Goal: Information Seeking & Learning: Learn about a topic

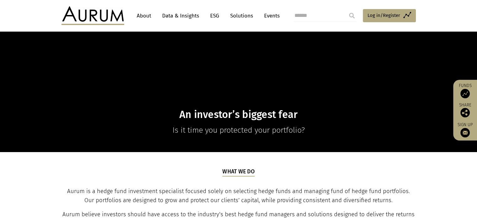
scroll to position [219, 0]
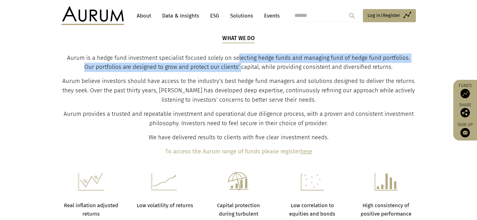
drag, startPoint x: 238, startPoint y: 57, endPoint x: 242, endPoint y: 66, distance: 9.3
click at [242, 66] on span "Aurum is a hedge fund investment specialist focused solely on selecting hedge f…" at bounding box center [238, 63] width 343 height 16
click at [237, 70] on span "Aurum is a hedge fund investment specialist focused solely on selecting hedge f…" at bounding box center [238, 63] width 343 height 16
drag, startPoint x: 239, startPoint y: 71, endPoint x: 237, endPoint y: 61, distance: 9.8
click at [237, 61] on p "Aurum is a hedge fund investment specialist focused solely on selecting hedge f…" at bounding box center [238, 63] width 353 height 19
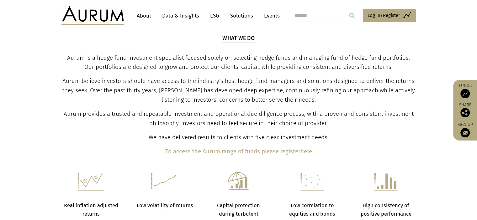
click at [219, 85] on p "Aurum believe investors should have access to the industry’s best hedge fund ma…" at bounding box center [238, 91] width 353 height 28
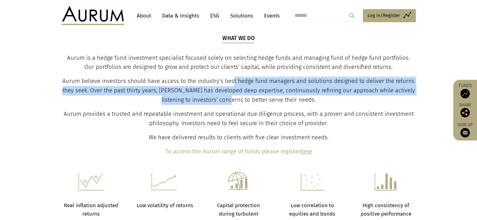
drag, startPoint x: 239, startPoint y: 100, endPoint x: 233, endPoint y: 79, distance: 21.5
click at [233, 79] on span "Aurum believe investors should have access to the industry’s best hedge fund ma…" at bounding box center [238, 91] width 352 height 26
click at [233, 82] on span "Aurum believe investors should have access to the industry’s best hedge fund ma…" at bounding box center [238, 91] width 352 height 26
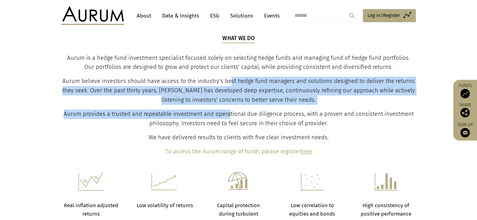
drag, startPoint x: 231, startPoint y: 80, endPoint x: 231, endPoint y: 105, distance: 25.7
click at [231, 105] on div "What we do Aurum is a hedge fund investment specialist focused solely on select…" at bounding box center [238, 95] width 353 height 122
click at [167, 113] on span "Aurum provides a trusted and repeatable investment and operational due diligenc…" at bounding box center [239, 119] width 350 height 16
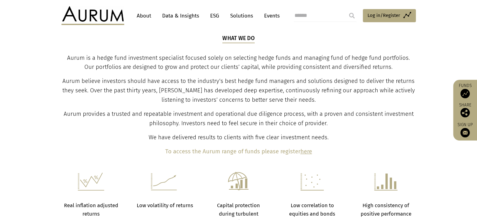
scroll to position [282, 0]
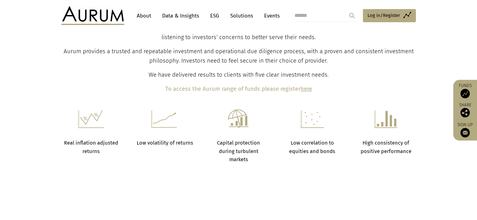
click at [157, 144] on strong "Low volatility of returns" at bounding box center [164, 143] width 56 height 6
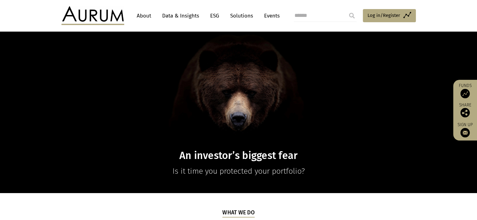
scroll to position [0, 0]
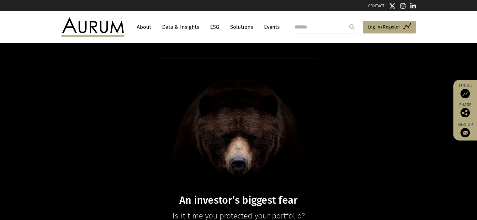
click at [140, 27] on link "About" at bounding box center [144, 27] width 21 height 12
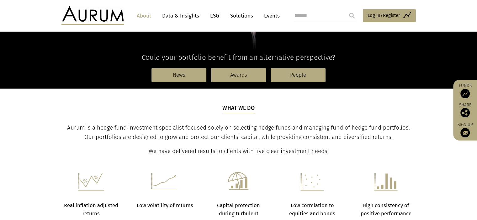
scroll to position [157, 0]
click at [145, 125] on span "Aurum is a hedge fund investment specialist focused solely on selecting hedge f…" at bounding box center [238, 132] width 343 height 16
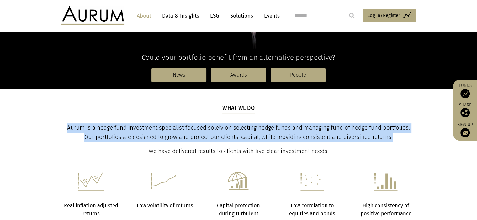
click at [145, 125] on span "Aurum is a hedge fund investment specialist focused solely on selecting hedge f…" at bounding box center [238, 132] width 343 height 16
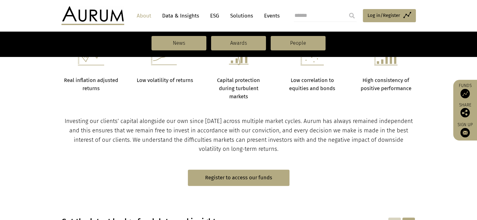
scroll to position [63, 0]
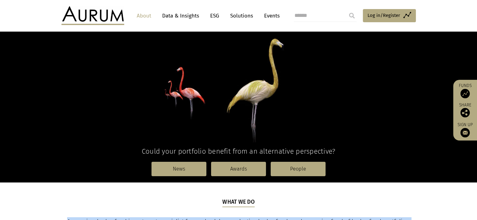
click at [178, 19] on link "Data & Insights" at bounding box center [180, 16] width 43 height 12
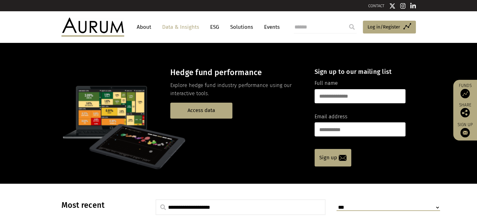
click at [146, 24] on link "About" at bounding box center [144, 27] width 21 height 12
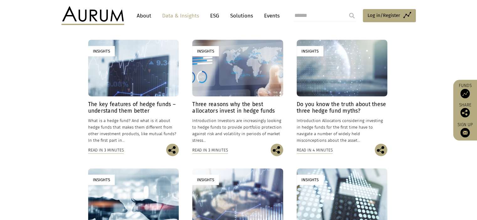
scroll to position [157, 0]
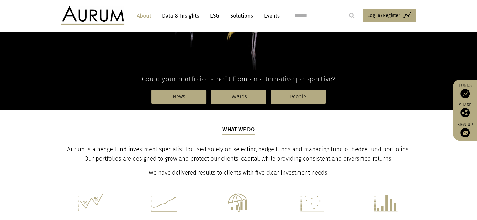
scroll to position [157, 0]
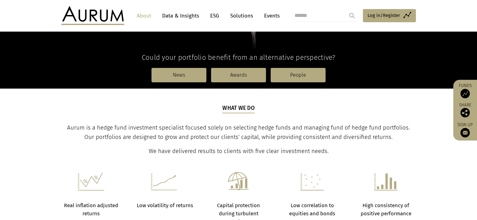
click at [177, 130] on span "Aurum is a hedge fund investment specialist focused solely on selecting hedge f…" at bounding box center [238, 132] width 343 height 16
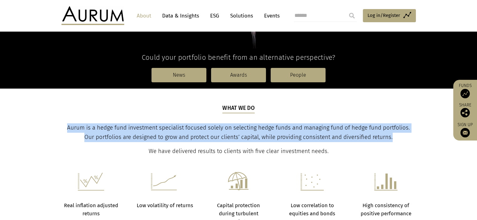
click at [177, 130] on span "Aurum is a hedge fund investment specialist focused solely on selecting hedge f…" at bounding box center [238, 132] width 343 height 16
click at [159, 139] on span "Aurum is a hedge fund investment specialist focused solely on selecting hedge f…" at bounding box center [238, 132] width 343 height 16
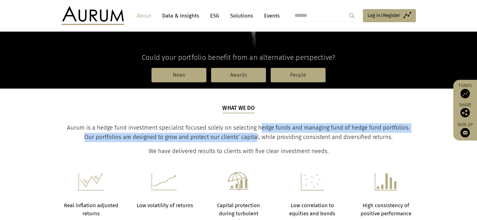
drag, startPoint x: 259, startPoint y: 133, endPoint x: 257, endPoint y: 136, distance: 3.8
click at [257, 136] on span "Aurum is a hedge fund investment specialist focused solely on selecting hedge f…" at bounding box center [238, 132] width 343 height 16
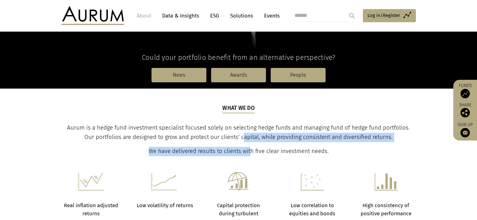
drag, startPoint x: 251, startPoint y: 155, endPoint x: 246, endPoint y: 134, distance: 21.8
click at [246, 134] on div "What we do Aurum is a hedge fund investment specialist focused solely on select…" at bounding box center [238, 130] width 353 height 52
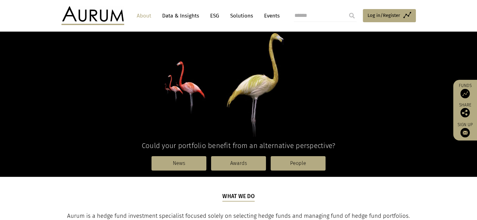
scroll to position [31, 0]
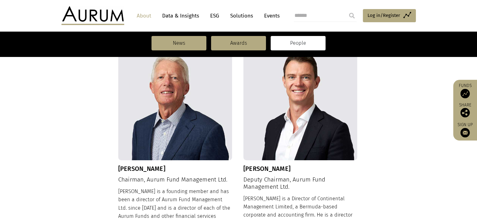
scroll to position [219, 0]
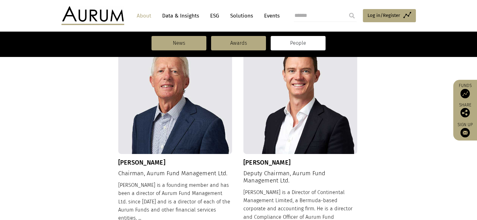
click at [263, 175] on h4 "Deputy Chairman, Aurum Fund Management Ltd." at bounding box center [300, 177] width 114 height 14
click at [267, 184] on h4 "Deputy Chairman, Aurum Fund Management Ltd." at bounding box center [300, 177] width 114 height 14
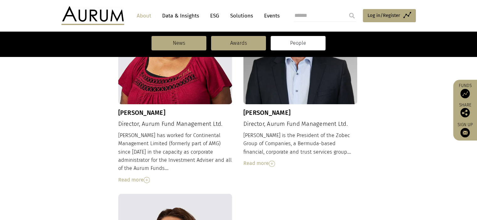
scroll to position [502, 0]
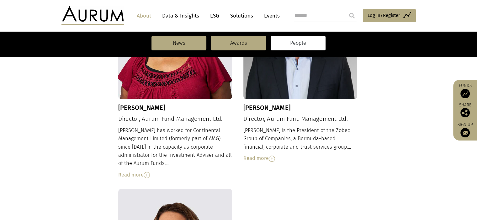
click at [167, 136] on div "[PERSON_NAME] has worked for Continental Management Limited (formerly part of A…" at bounding box center [175, 153] width 114 height 53
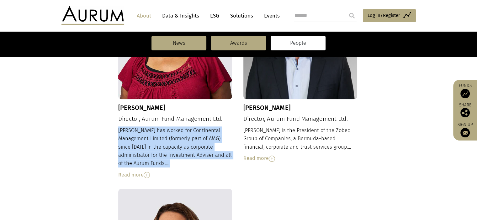
click at [167, 136] on div "[PERSON_NAME] has worked for Continental Management Limited (formerly part of A…" at bounding box center [175, 153] width 114 height 53
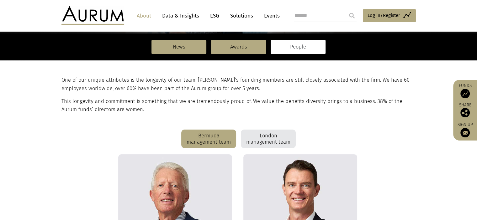
scroll to position [94, 0]
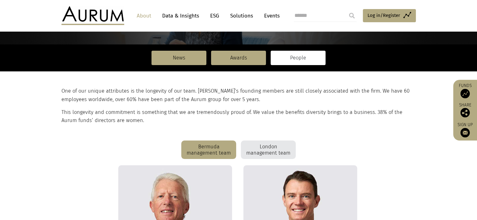
click at [266, 154] on div "London management team" at bounding box center [268, 150] width 55 height 19
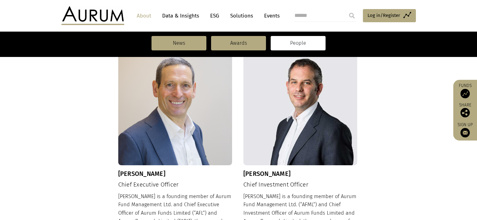
scroll to position [219, 0]
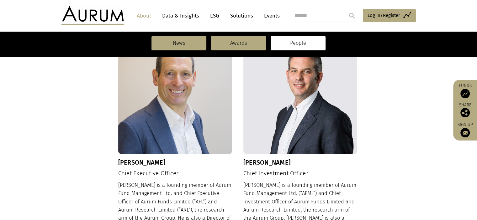
click at [159, 176] on h4 "Chief Executive Officer" at bounding box center [175, 173] width 114 height 7
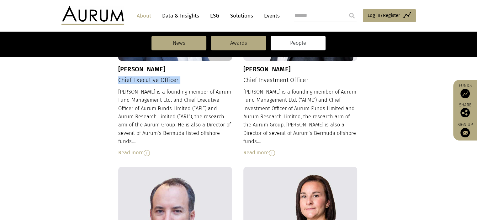
scroll to position [314, 0]
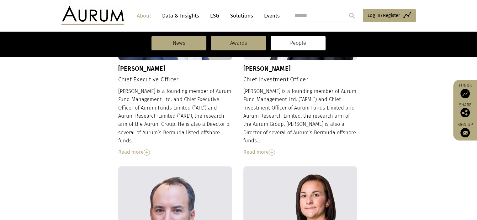
click at [158, 129] on div "[PERSON_NAME] is a founding member of Aurum Fund Management Ltd. and Chief Exec…" at bounding box center [175, 121] width 114 height 69
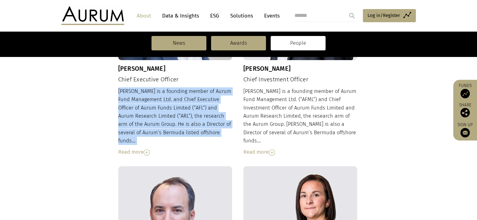
click at [158, 129] on div "[PERSON_NAME] is a founding member of Aurum Fund Management Ltd. and Chief Exec…" at bounding box center [175, 121] width 114 height 69
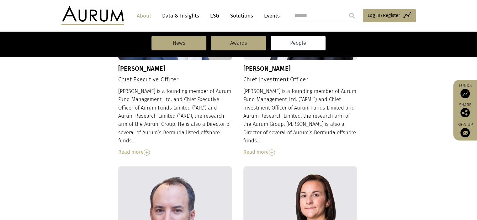
click at [311, 96] on div "[PERSON_NAME] is a founding member of Aurum Fund Management Ltd. (“AFML”) and C…" at bounding box center [300, 121] width 114 height 69
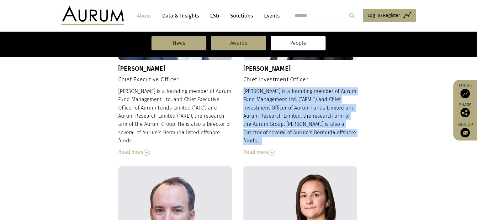
click at [311, 96] on div "[PERSON_NAME] is a founding member of Aurum Fund Management Ltd. (“AFML”) and C…" at bounding box center [300, 121] width 114 height 69
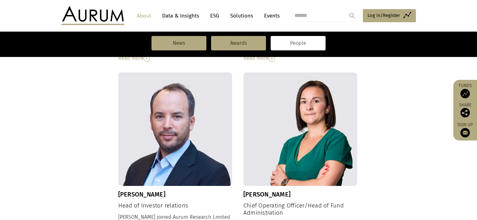
scroll to position [439, 0]
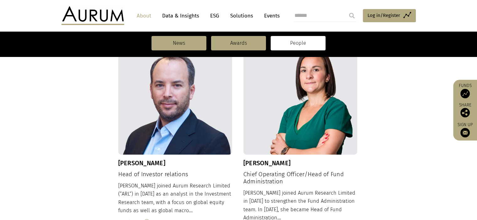
click at [288, 171] on h4 "Chief Operating Officer/Head of Fund Administration" at bounding box center [300, 178] width 114 height 14
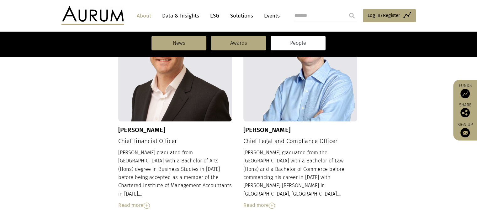
scroll to position [563, 0]
